Goal: Task Accomplishment & Management: Use online tool/utility

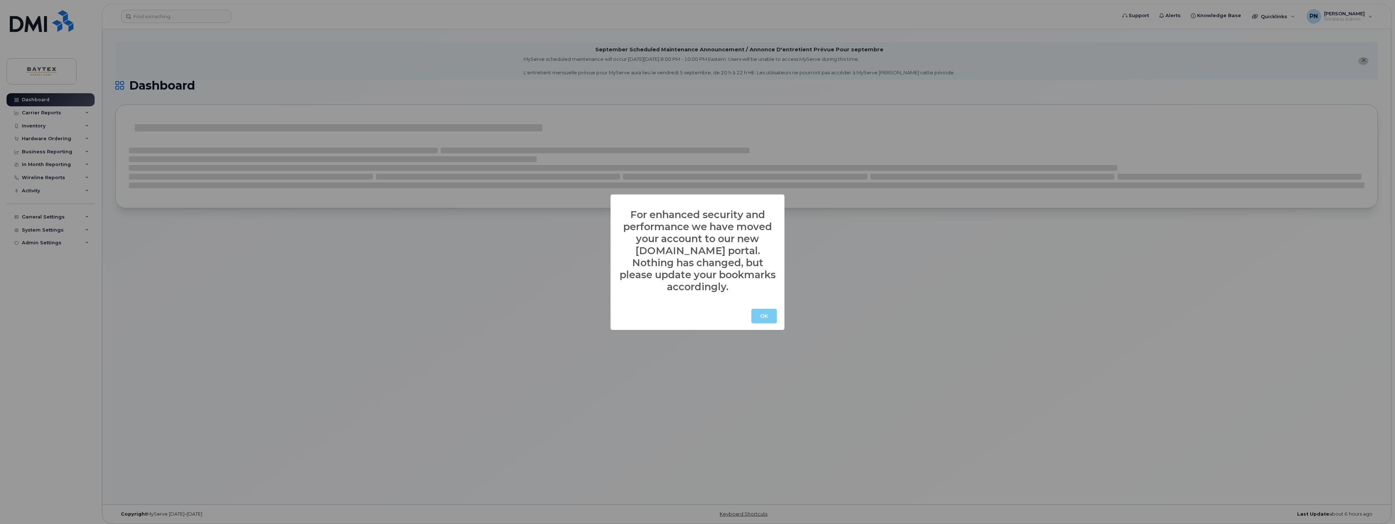
click at [766, 311] on button "OK" at bounding box center [763, 316] width 25 height 15
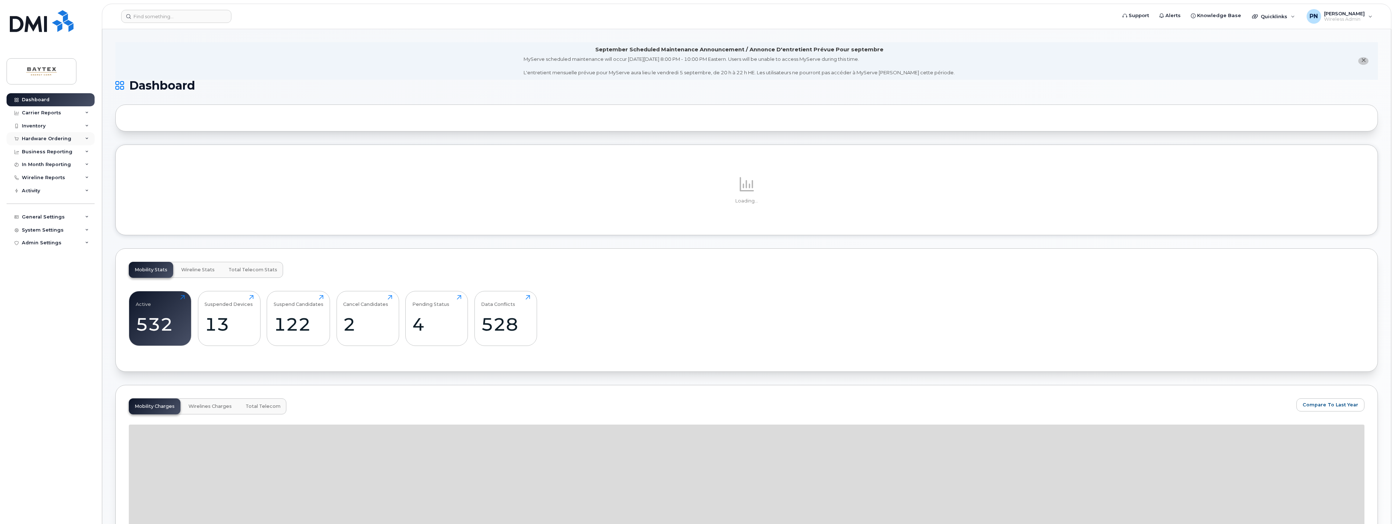
click at [68, 142] on div "Hardware Ordering" at bounding box center [51, 138] width 88 height 13
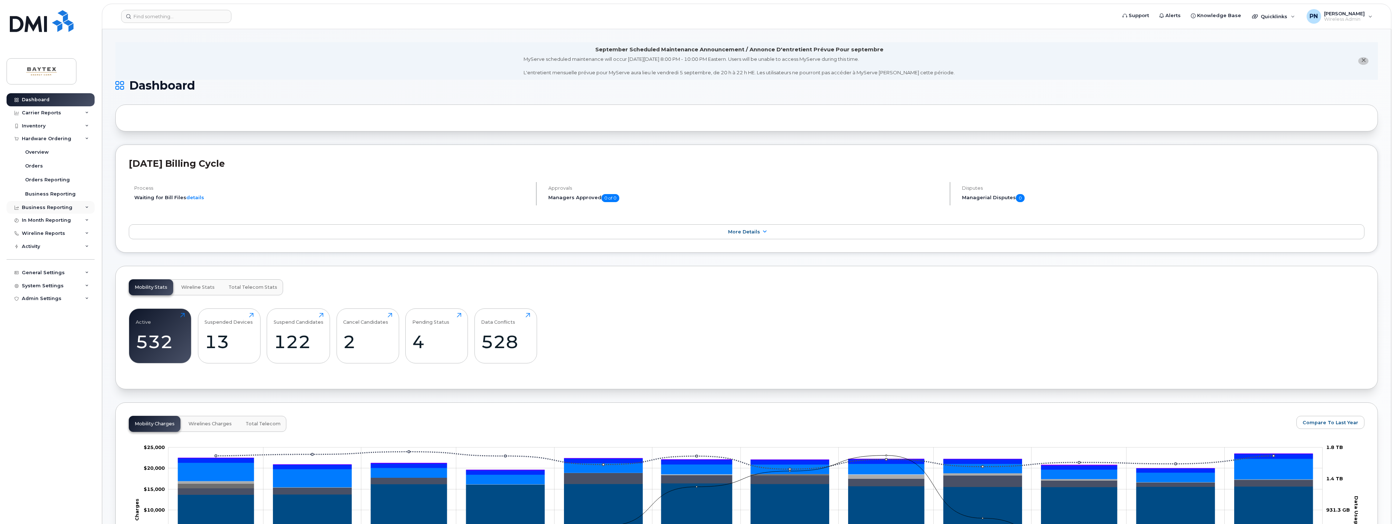
click at [72, 206] on div "Business Reporting" at bounding box center [51, 207] width 88 height 13
click at [64, 222] on div "Managerial Reports" at bounding box center [50, 220] width 50 height 7
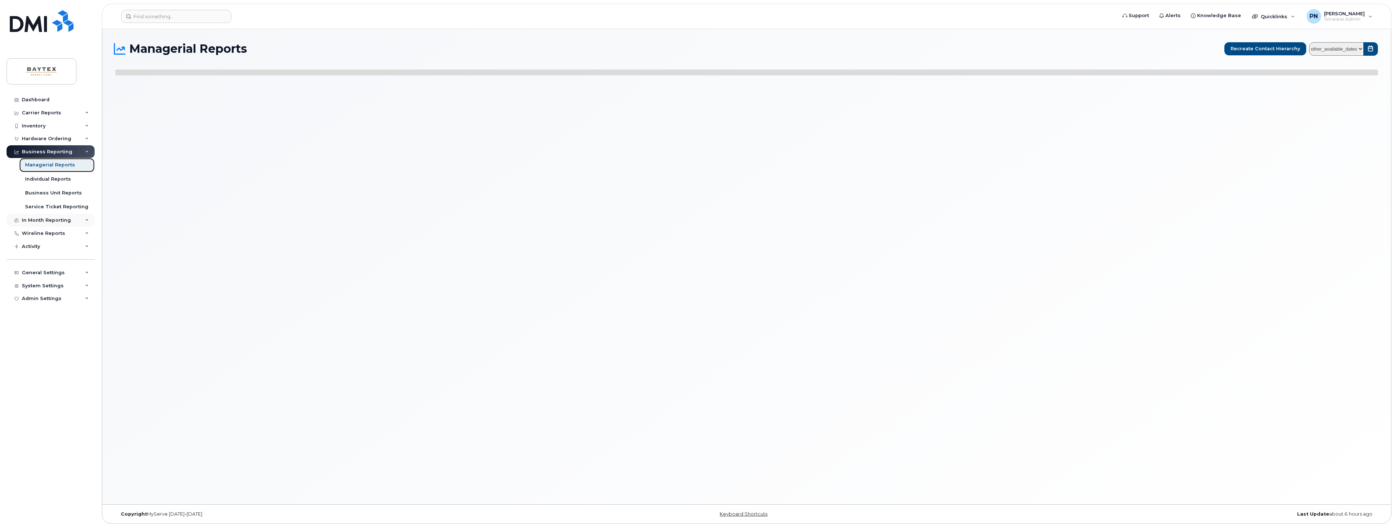
select select
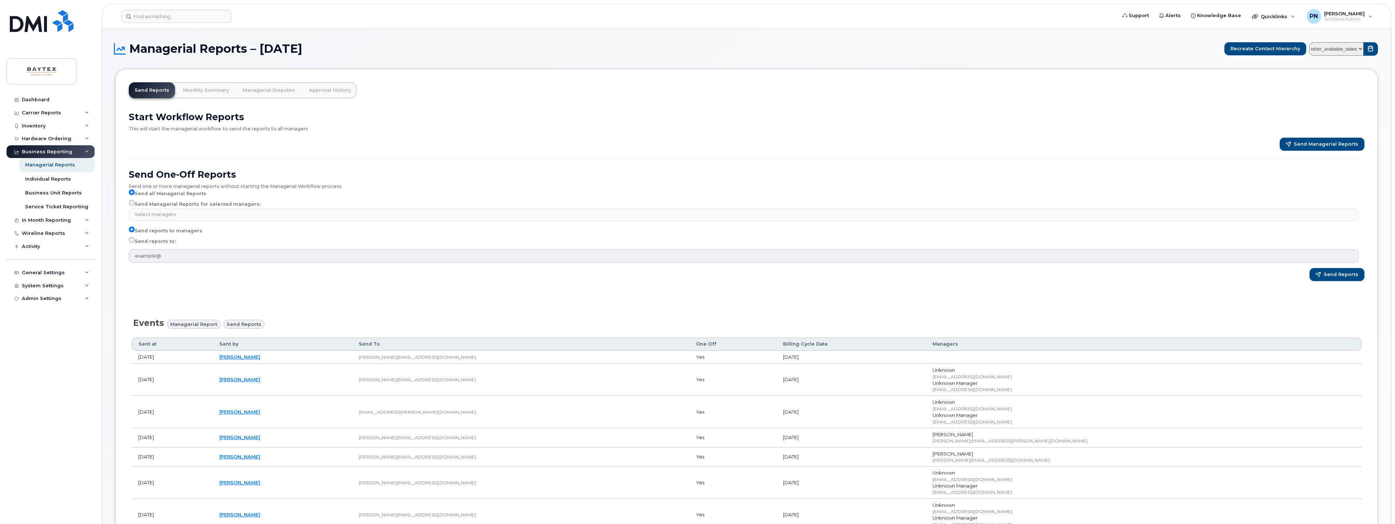
click at [490, 170] on h2 "Send One-Off Reports" at bounding box center [747, 174] width 1236 height 11
click at [617, 200] on div "Send Managerial Reports for selected managers: Select managers No matches found…" at bounding box center [744, 210] width 1230 height 21
click at [876, 159] on hr at bounding box center [747, 159] width 1236 height 1
click at [853, 160] on div "Send One-Off Reports Send one or more managerial reports without starting the M…" at bounding box center [747, 220] width 1236 height 122
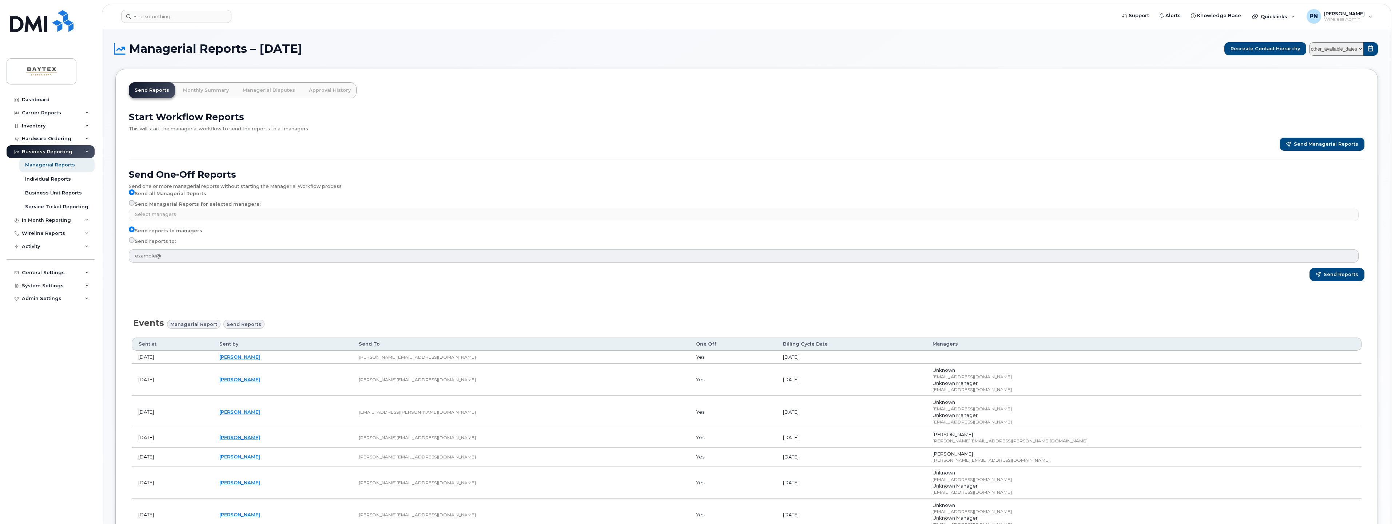
click at [409, 150] on div "Send Managerial Reports" at bounding box center [747, 144] width 1236 height 13
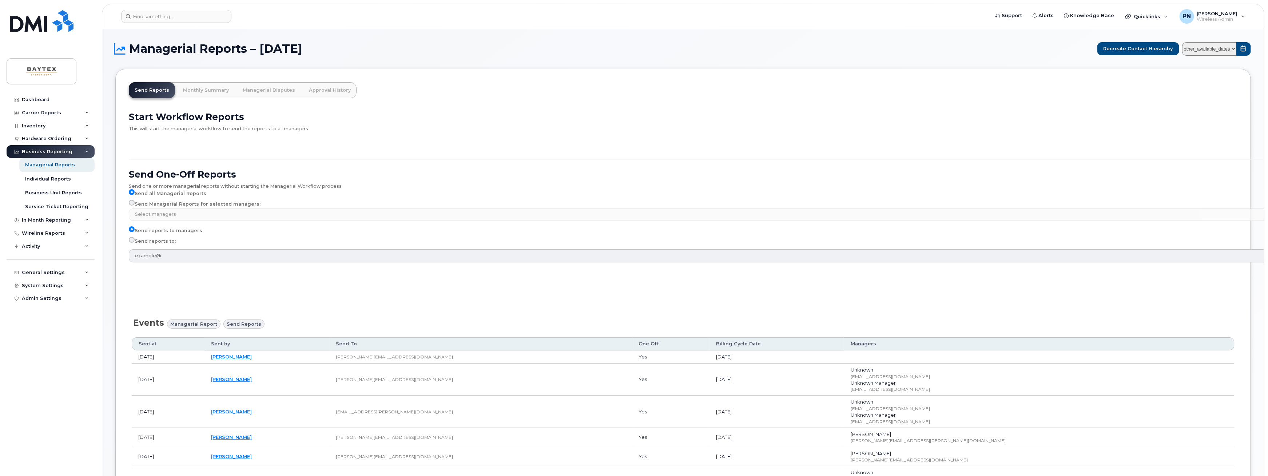
click at [478, 147] on div "Send Managerial Reports" at bounding box center [747, 144] width 1236 height 13
click at [131, 241] on input "Send reports to:" at bounding box center [132, 240] width 6 height 6
radio input "true"
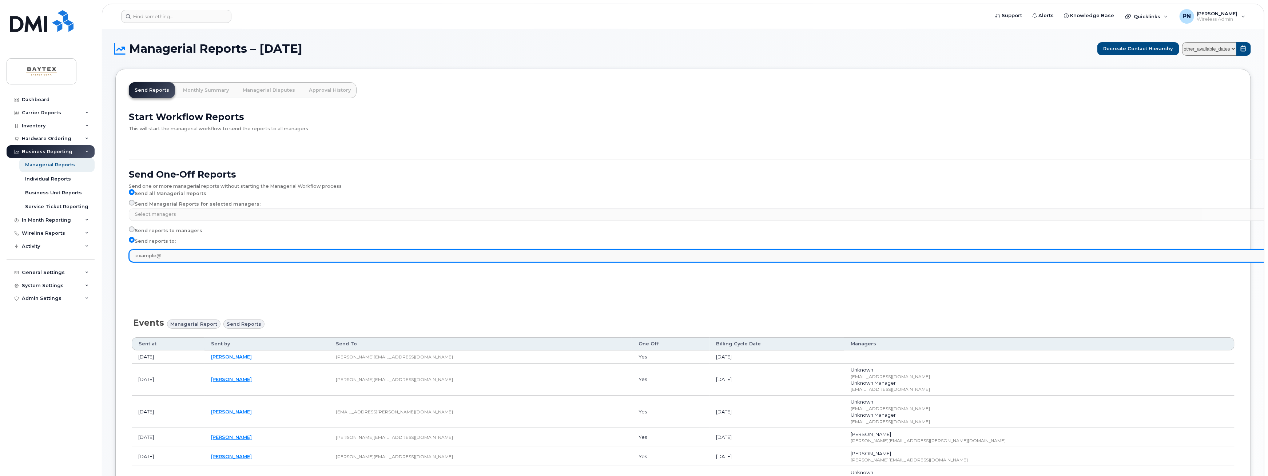
click at [166, 257] on input "text" at bounding box center [744, 255] width 1230 height 13
click at [182, 256] on input "text" at bounding box center [744, 255] width 1230 height 13
type input "[PERSON_NAME][EMAIL_ADDRESS][DOMAIN_NAME]"
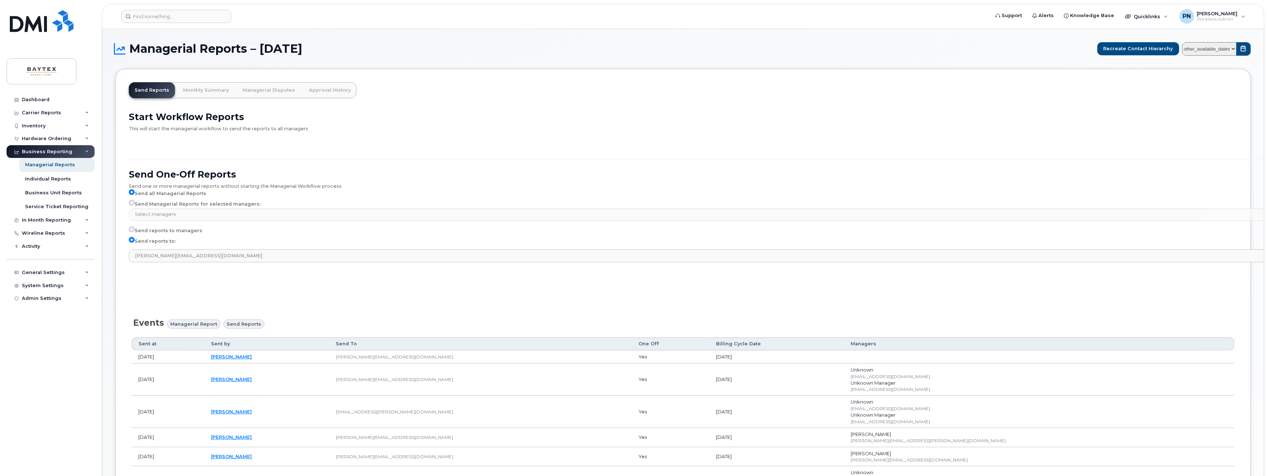
click at [226, 284] on div "Start Workflow Reports This will start the managerial workflow to send the repo…" at bounding box center [746, 199] width 1244 height 184
click at [241, 323] on span "Send reports" at bounding box center [244, 324] width 35 height 7
drag, startPoint x: 222, startPoint y: 267, endPoint x: 173, endPoint y: 237, distance: 56.7
click at [217, 266] on form "Send One-Off Reports Send one or more managerial reports without starting the M…" at bounding box center [747, 225] width 1236 height 112
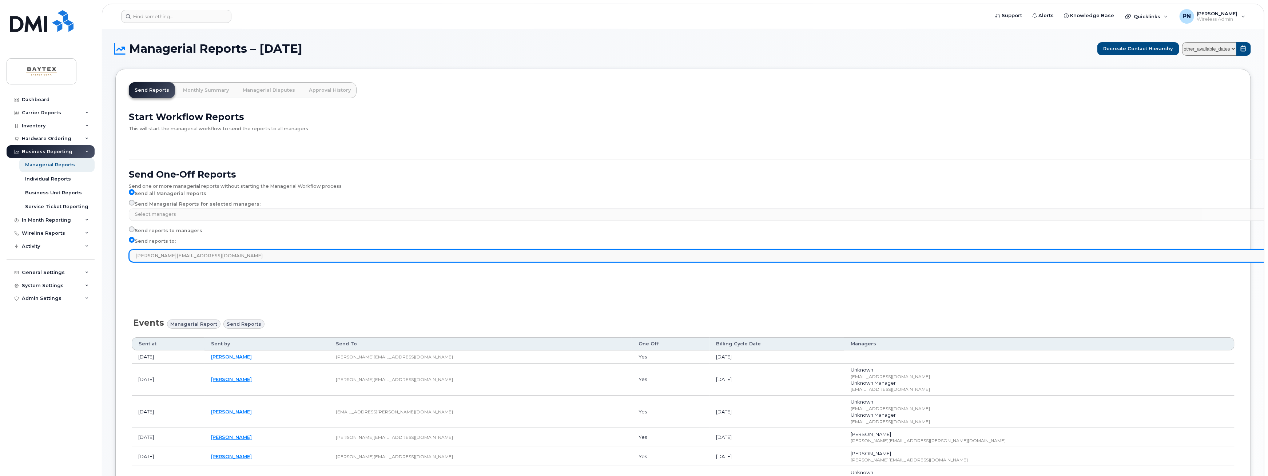
click at [235, 258] on input "[PERSON_NAME][EMAIL_ADDRESS][DOMAIN_NAME]" at bounding box center [744, 255] width 1230 height 13
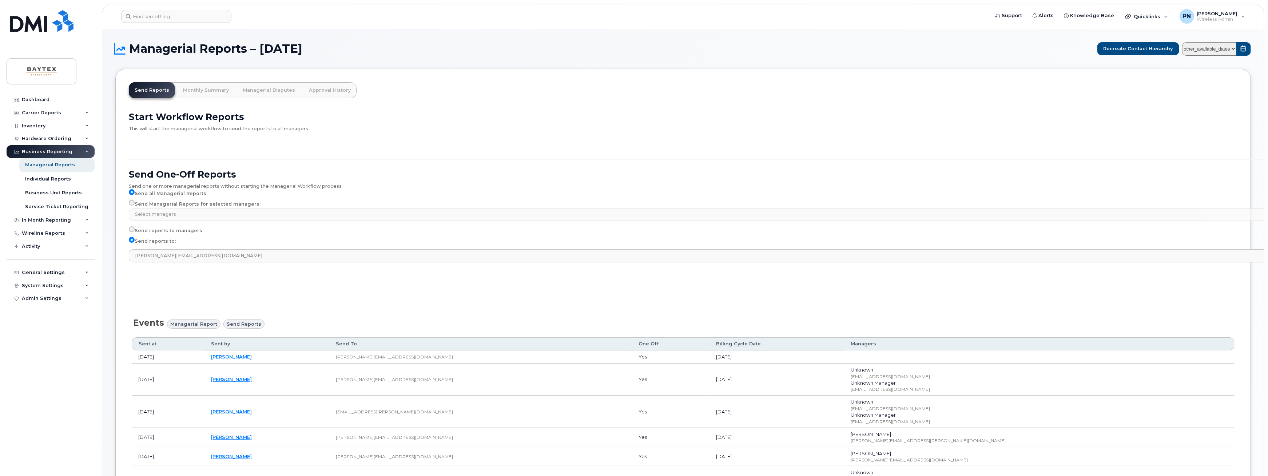
click at [1154, 278] on div "Send Reports" at bounding box center [747, 274] width 1236 height 13
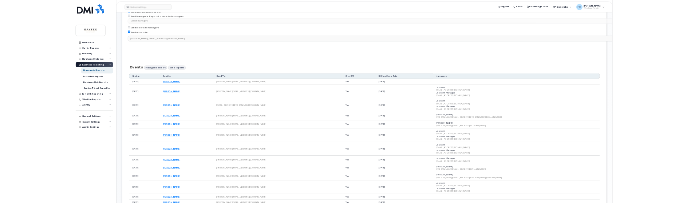
scroll to position [88, 0]
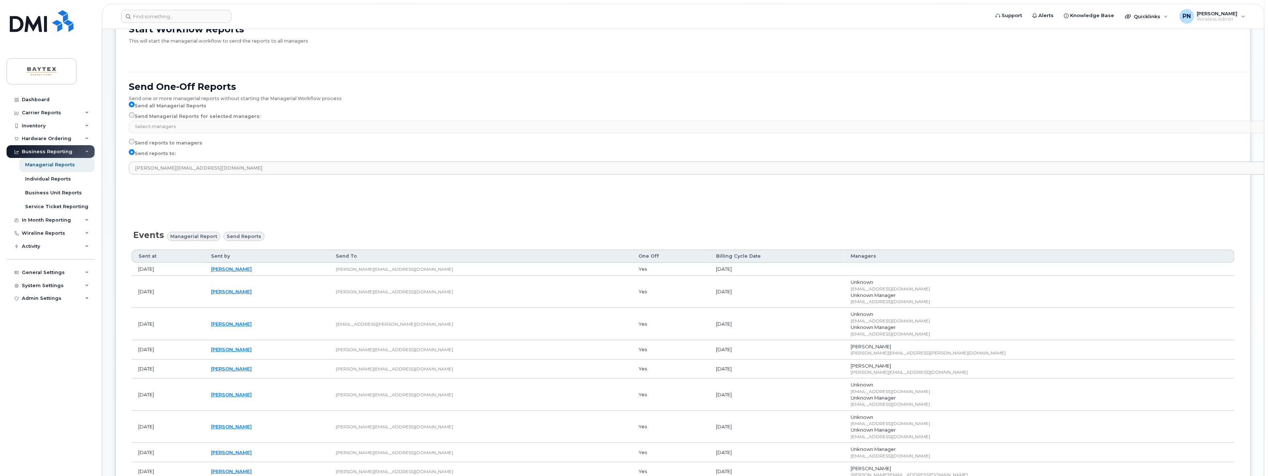
click at [345, 206] on div "Start Workflow Reports This will start the managerial workflow to send the repo…" at bounding box center [683, 459] width 1109 height 885
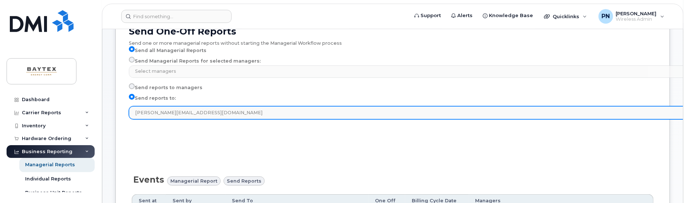
scroll to position [176, 0]
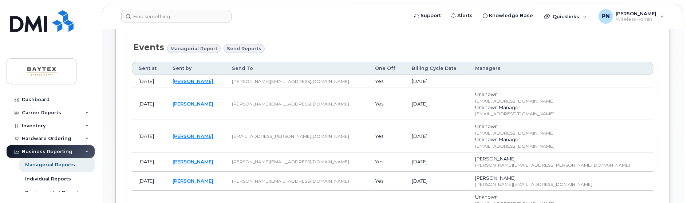
scroll to position [198, 0]
